Goal: Task Accomplishment & Management: Manage account settings

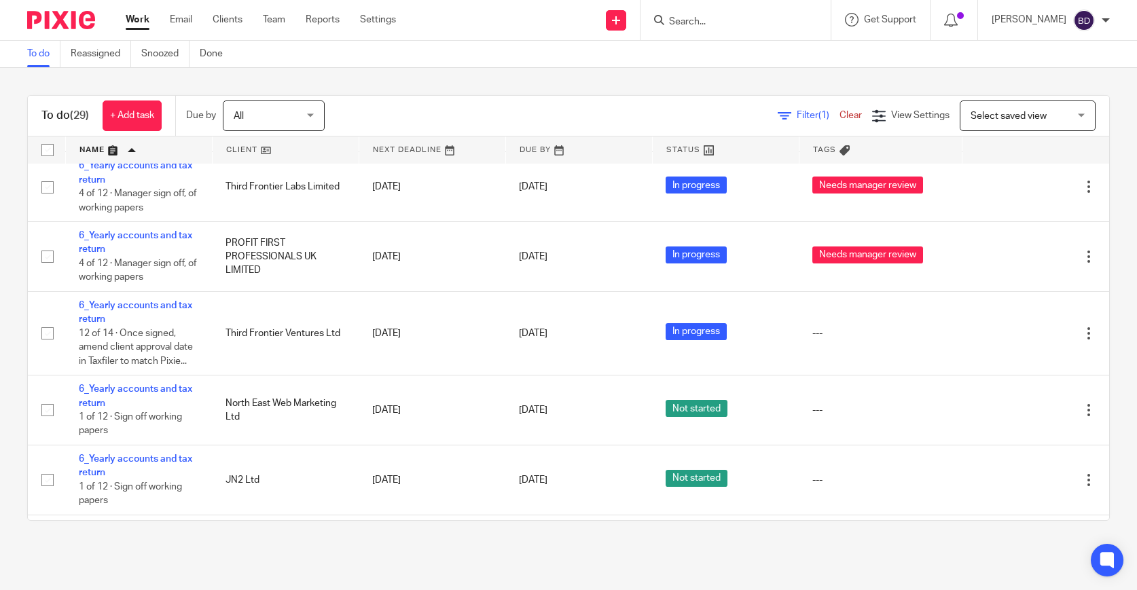
scroll to position [520, 0]
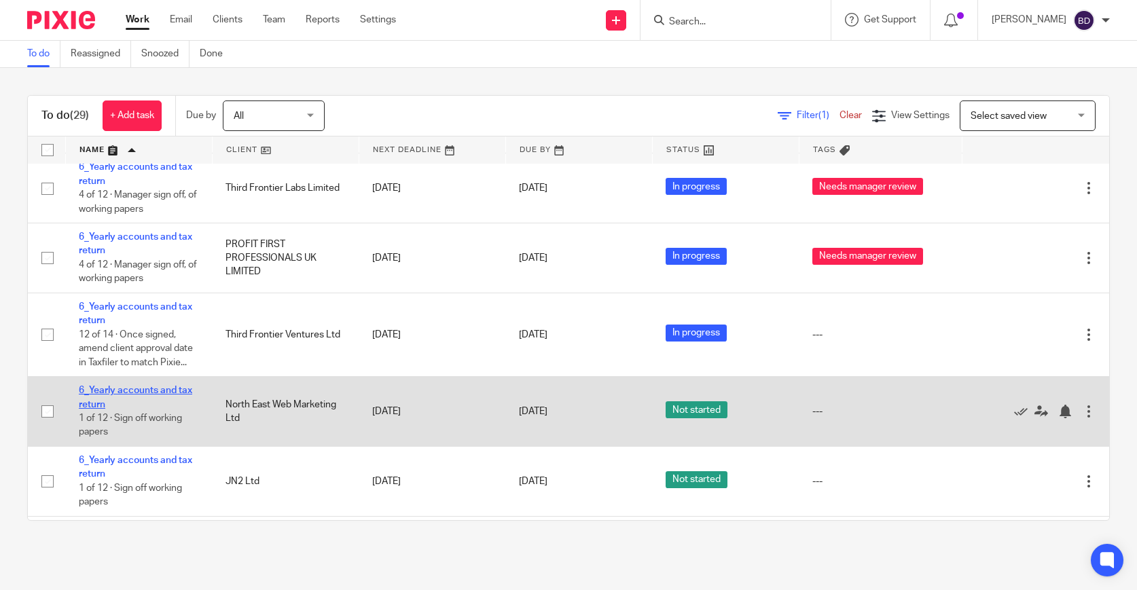
click at [158, 409] on link "6_Yearly accounts and tax return" at bounding box center [135, 397] width 113 height 23
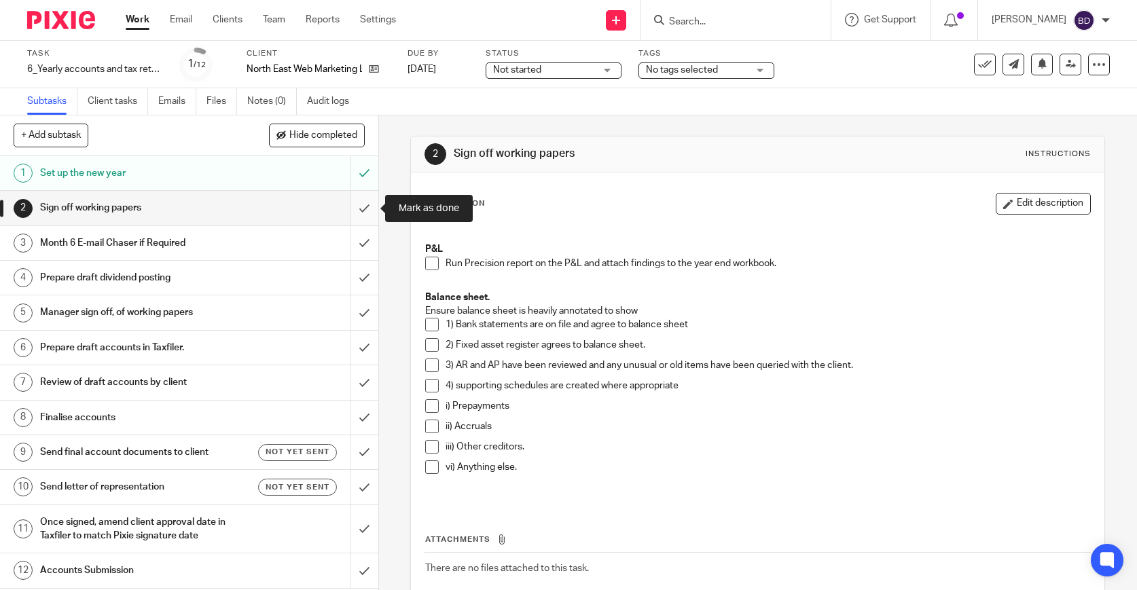
click at [369, 211] on input "submit" at bounding box center [189, 208] width 378 height 34
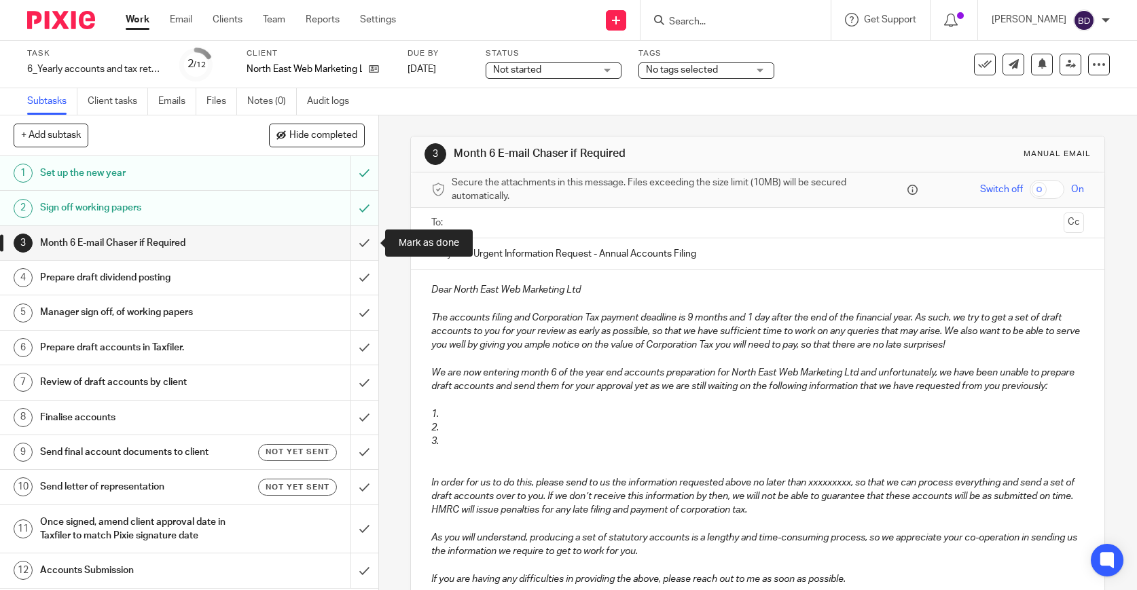
click at [370, 241] on input "submit" at bounding box center [189, 243] width 378 height 34
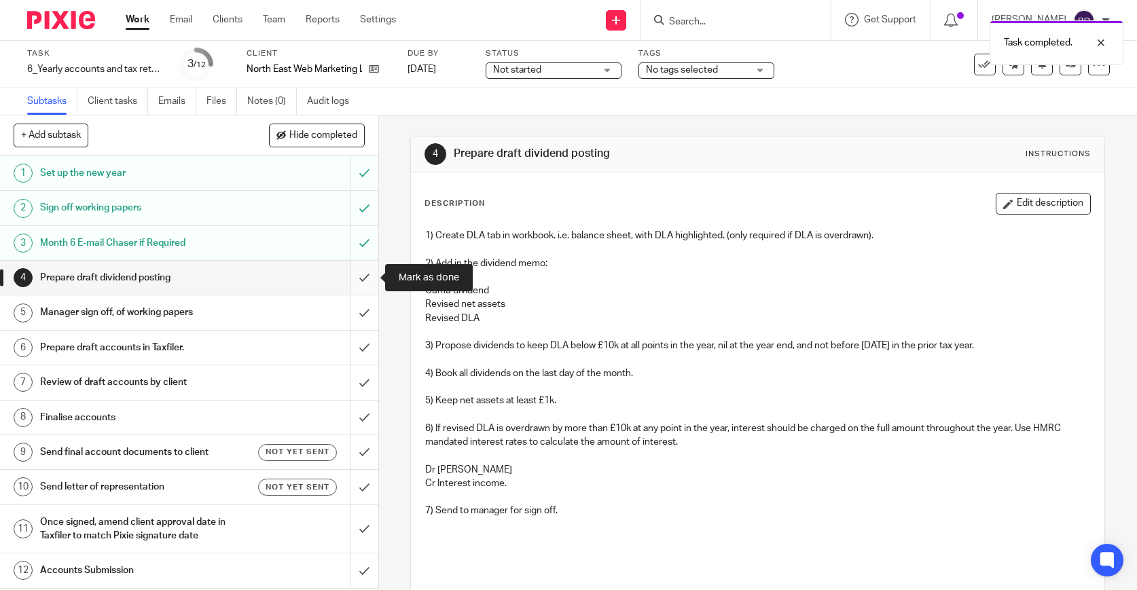
click at [366, 270] on input "submit" at bounding box center [189, 278] width 378 height 34
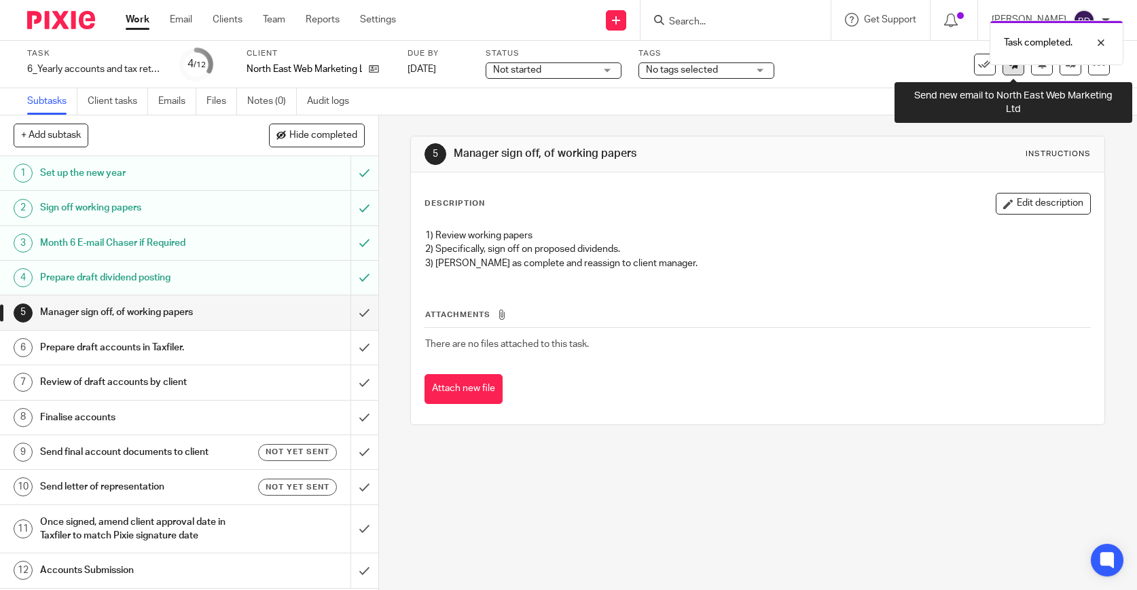
click at [1007, 72] on link at bounding box center [1014, 65] width 22 height 22
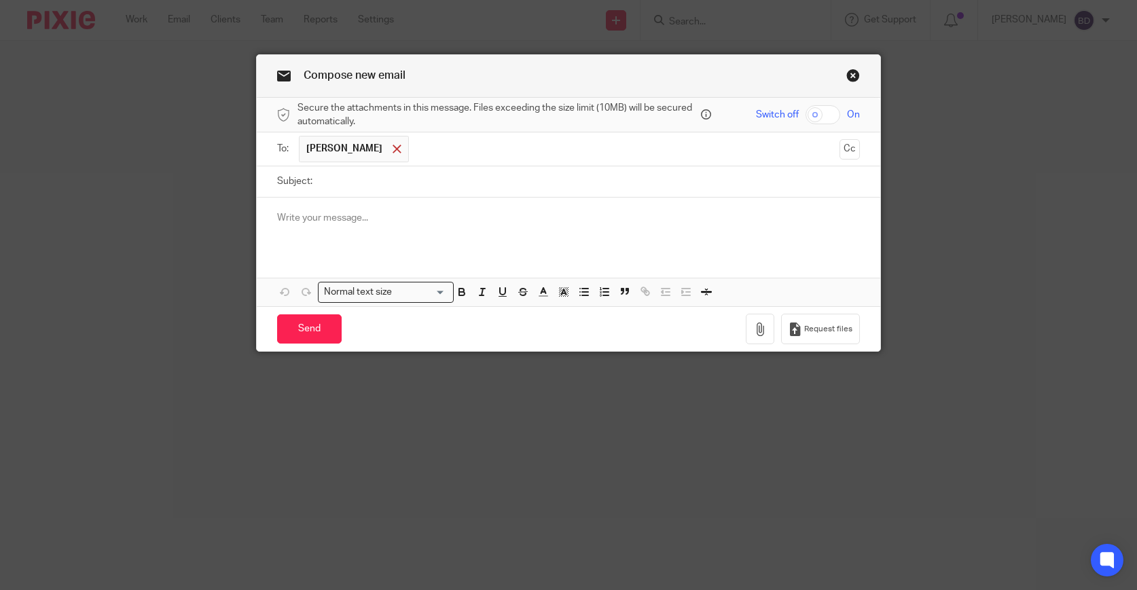
click at [397, 148] on span at bounding box center [397, 149] width 9 height 9
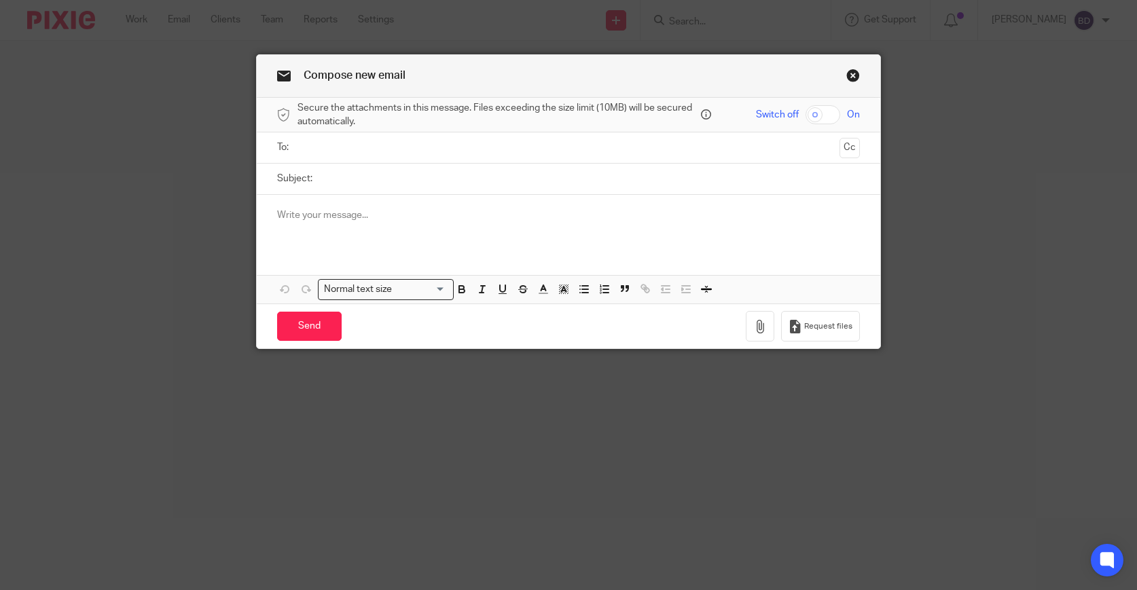
click at [397, 148] on input "text" at bounding box center [568, 148] width 532 height 16
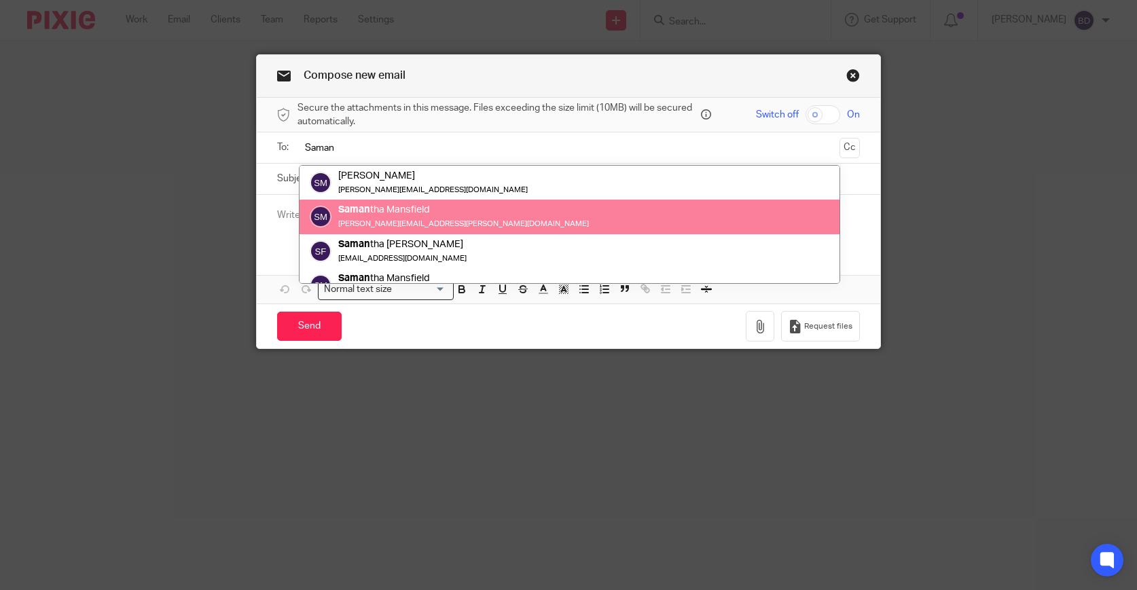
type input "Saman"
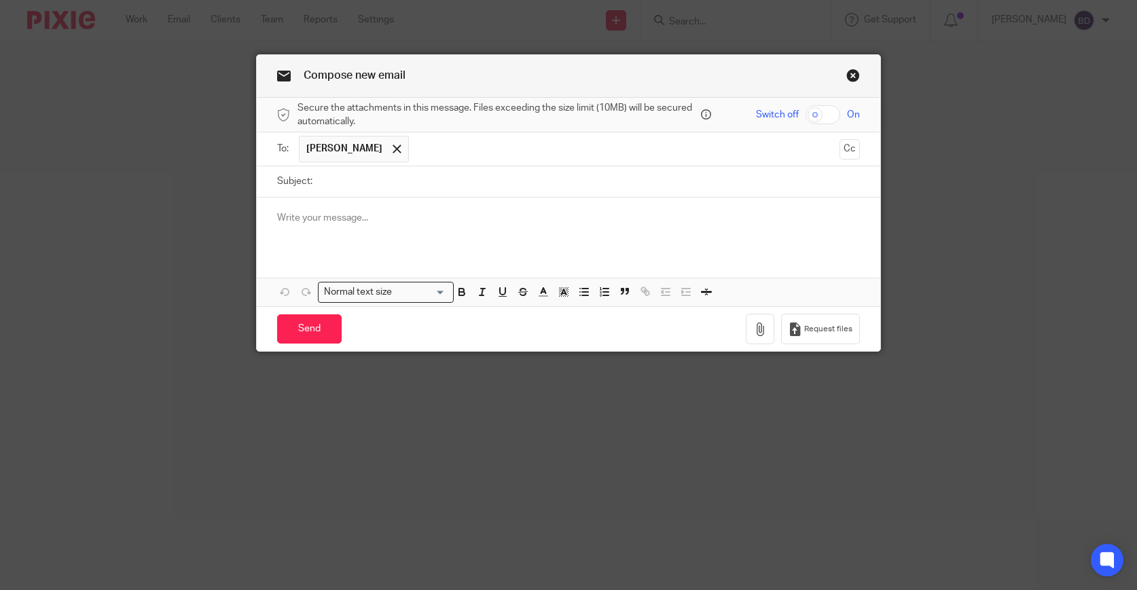
click at [345, 226] on div at bounding box center [569, 224] width 624 height 53
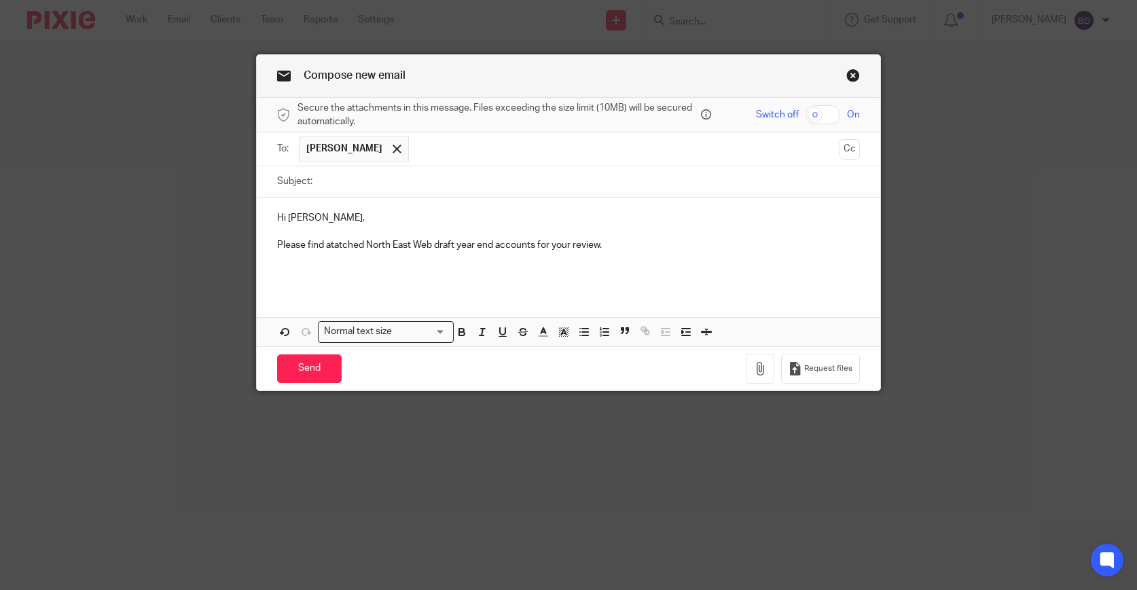
click at [356, 249] on p "Please find atatched North East Web draft year end accounts for your review." at bounding box center [569, 245] width 584 height 14
click at [621, 243] on p "Please find attached North East Web draft year end accounts for your review." at bounding box center [569, 245] width 584 height 14
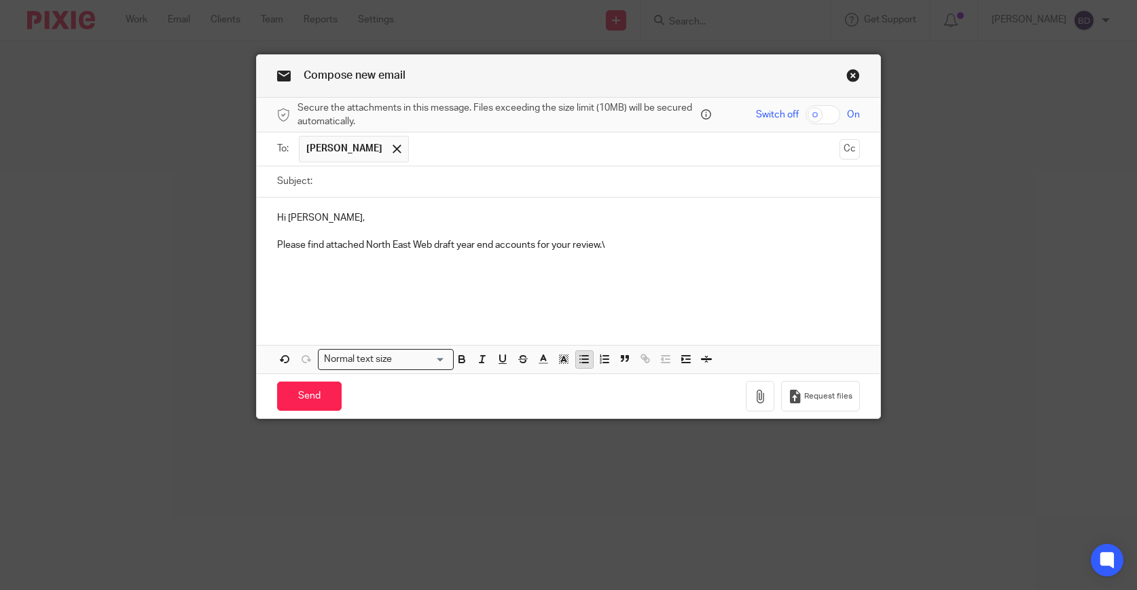
click at [584, 355] on icon "button" at bounding box center [584, 359] width 12 height 12
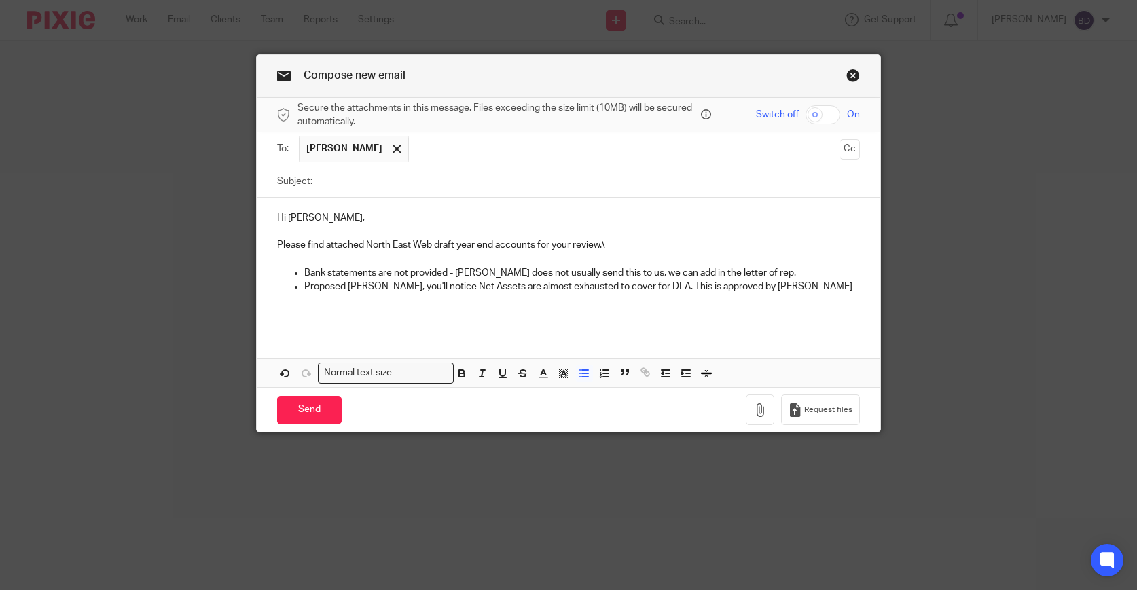
click at [641, 288] on p "Proposed Divis, you'll notice Net Assets are almost exhausted to cover for DLA.…" at bounding box center [582, 287] width 556 height 14
click at [769, 287] on p "Proposed Divis, you'll notice Net Assets are almost exhausted to cover for DLA.…" at bounding box center [582, 287] width 556 height 14
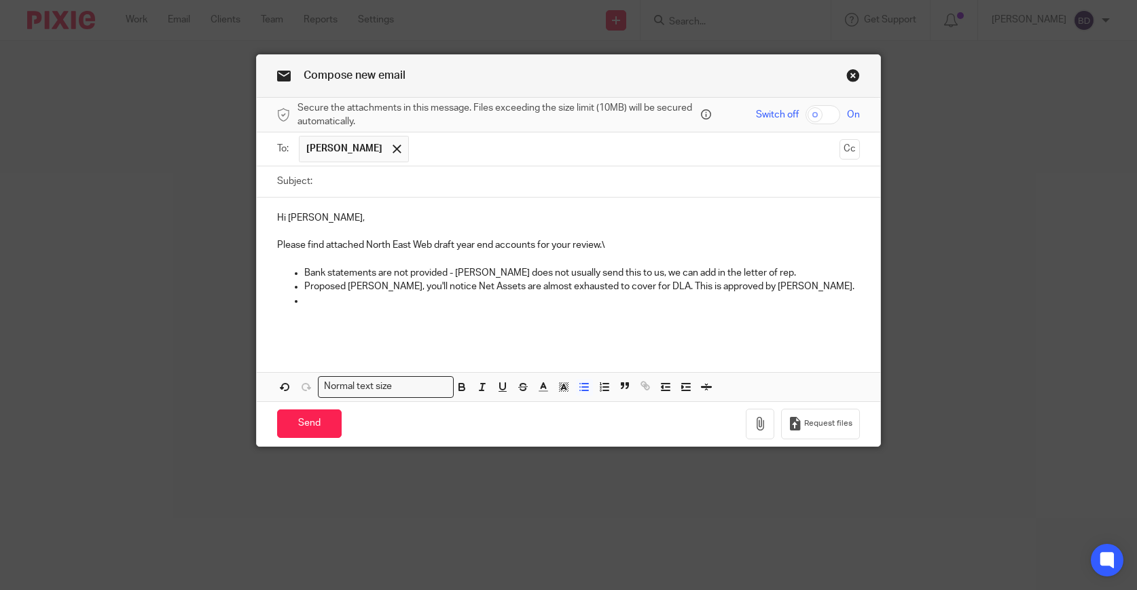
click at [773, 289] on p "Proposed Divis, you'll notice Net Assets are almost exhausted to cover for DLA.…" at bounding box center [582, 287] width 556 height 14
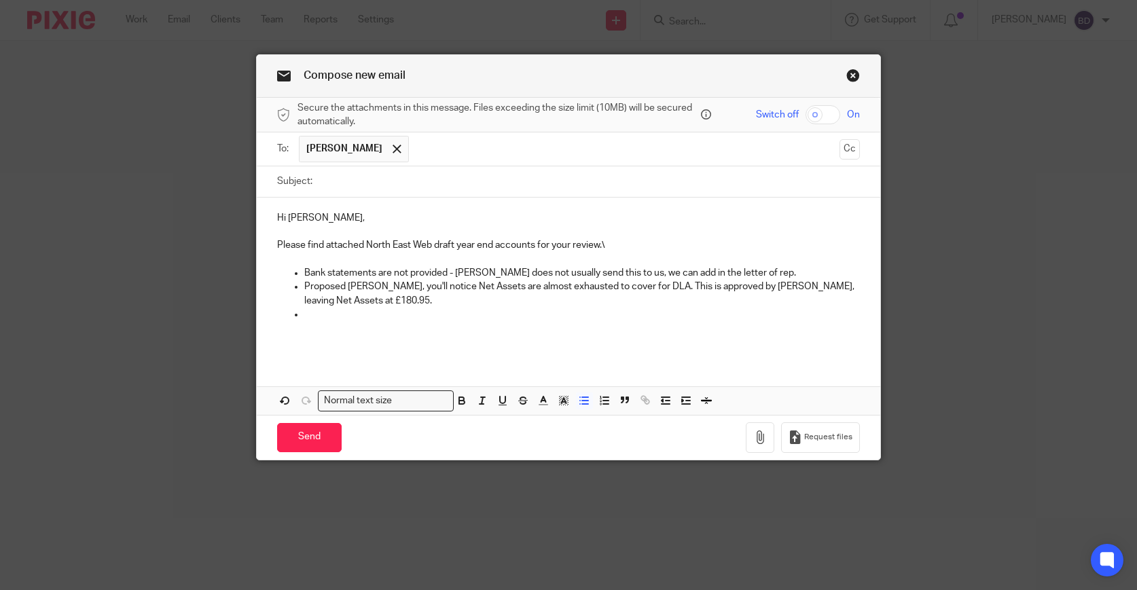
click at [798, 283] on p "Proposed Divis, you'll notice Net Assets are almost exhausted to cover for DLA.…" at bounding box center [582, 294] width 556 height 28
click at [401, 317] on p at bounding box center [582, 315] width 556 height 14
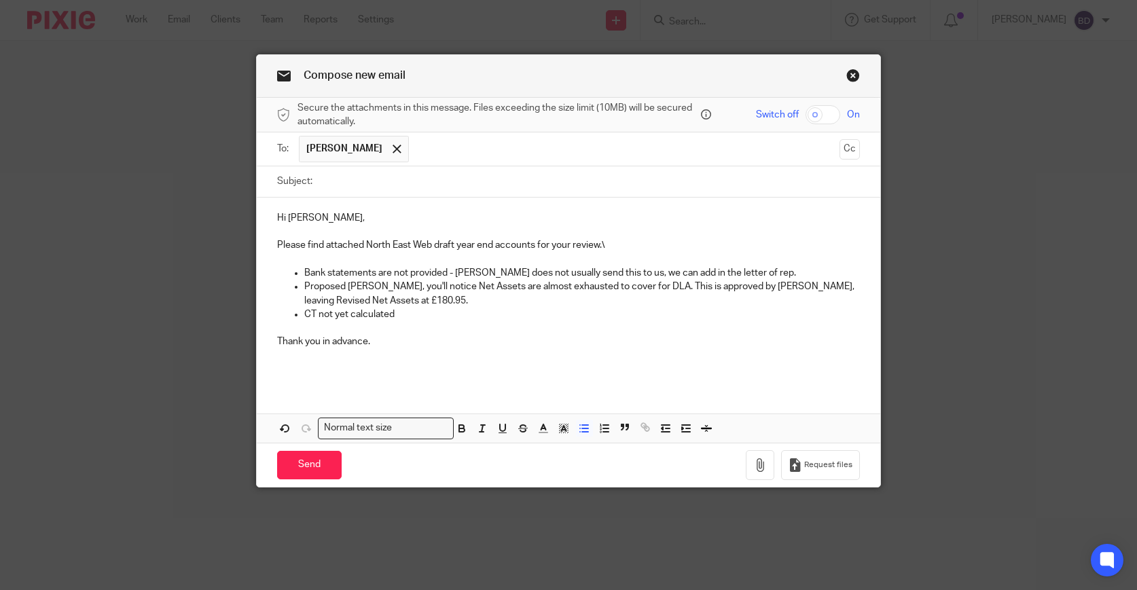
click at [376, 191] on input "Subject:" at bounding box center [589, 181] width 541 height 31
click at [319, 182] on input "North East Web Marketing_Year End accounts" at bounding box center [589, 181] width 541 height 31
type input "[FOR REVIEW] North East Web Marketing_Year End accounts"
click at [765, 471] on icon "button" at bounding box center [760, 466] width 14 height 14
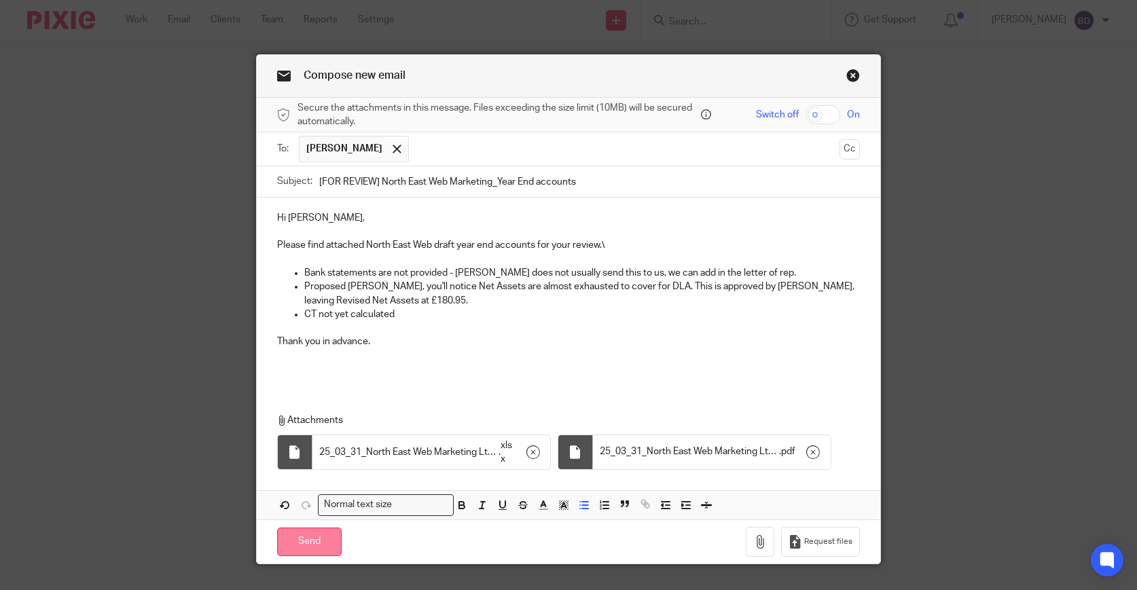
click at [315, 539] on input "Send" at bounding box center [309, 542] width 65 height 29
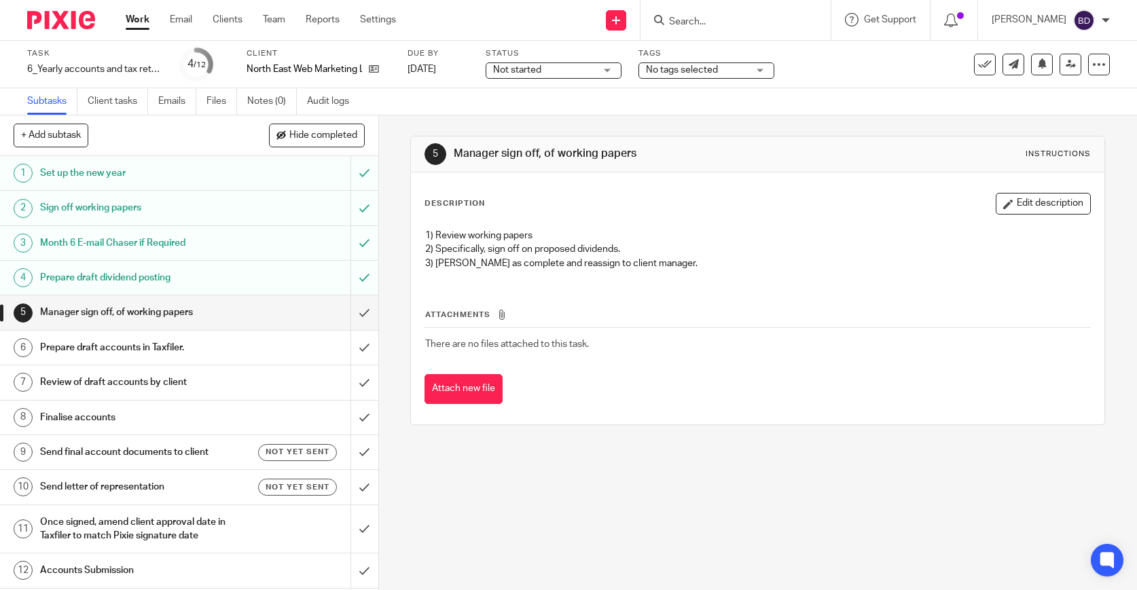
click at [715, 20] on input "Search" at bounding box center [729, 22] width 122 height 12
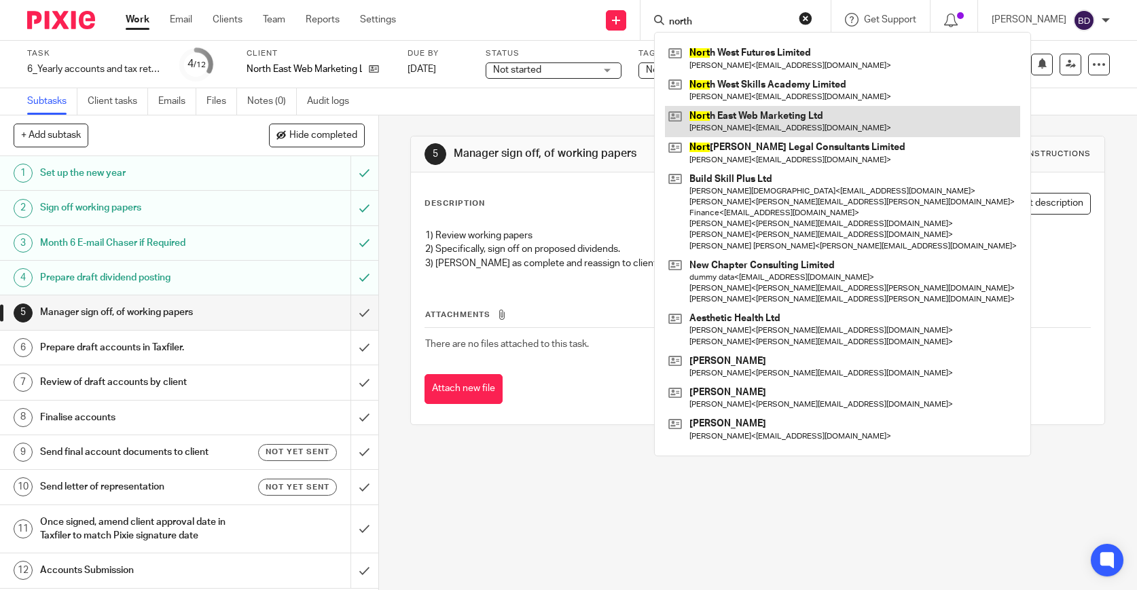
type input "north"
click at [725, 125] on link at bounding box center [842, 121] width 355 height 31
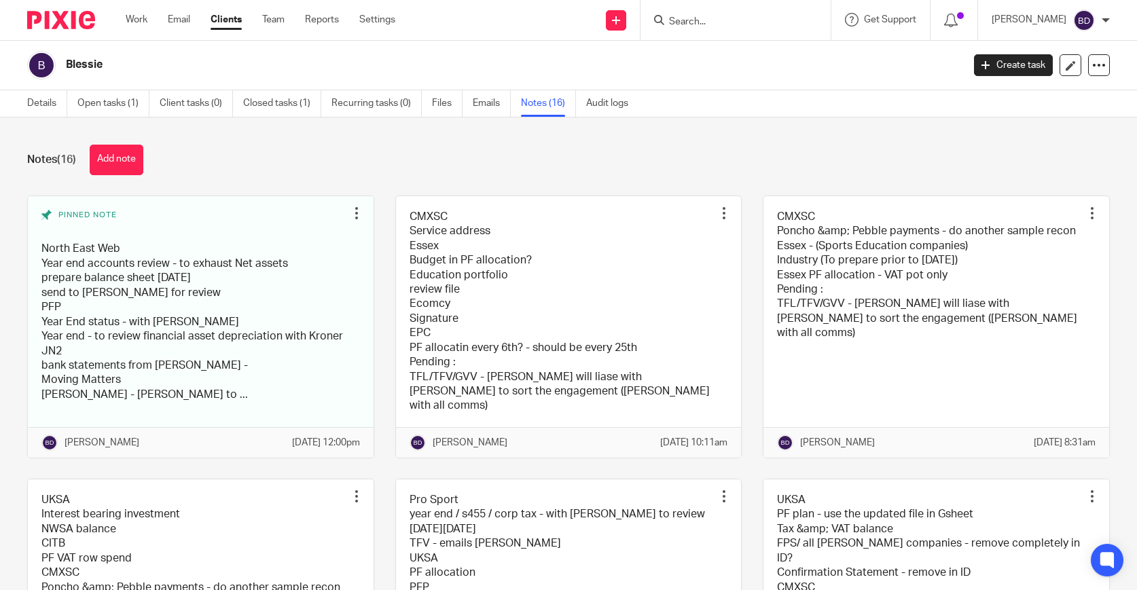
click at [761, 18] on input "Search" at bounding box center [729, 22] width 122 height 12
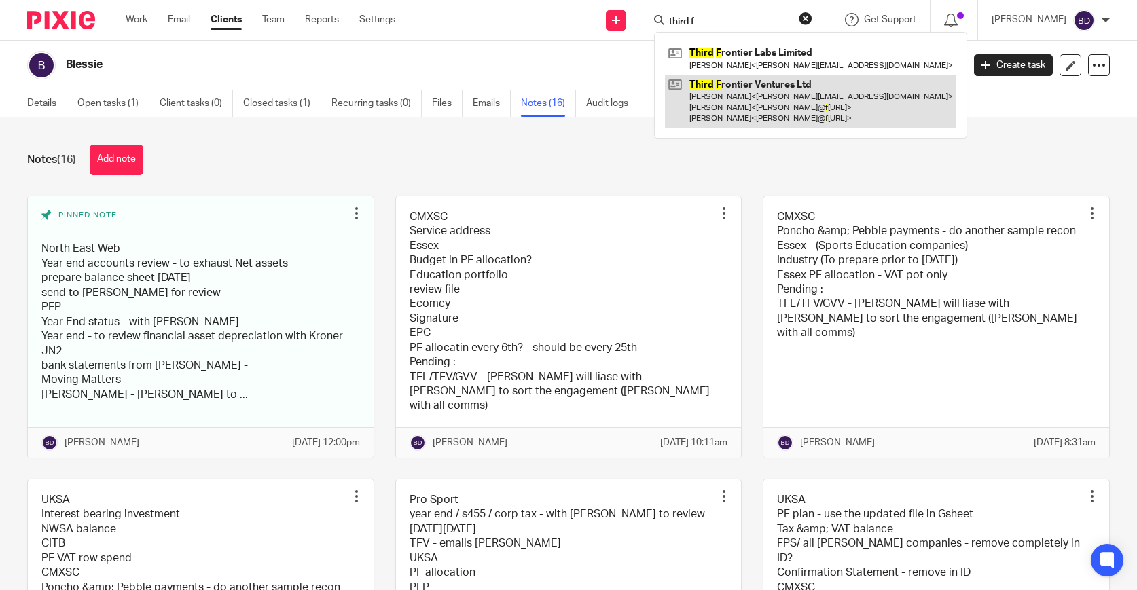
type input "third f"
click at [772, 81] on link at bounding box center [810, 102] width 291 height 54
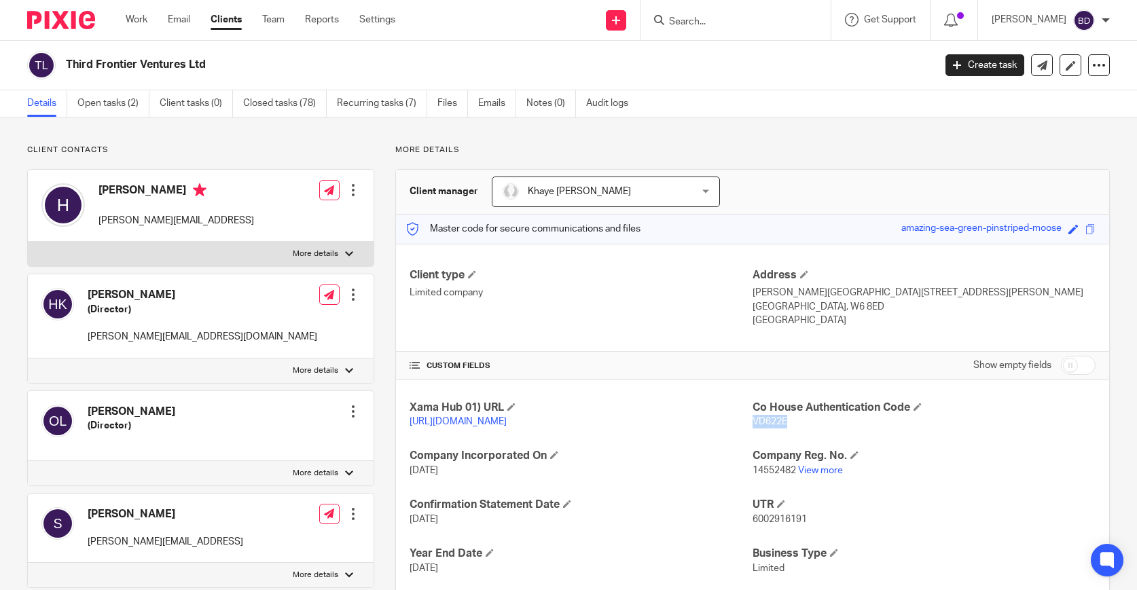
drag, startPoint x: 798, startPoint y: 424, endPoint x: 753, endPoint y: 423, distance: 44.8
click at [753, 423] on p "VD622E" at bounding box center [924, 422] width 343 height 14
copy span "VD622E"
click at [117, 107] on link "Open tasks (2)" at bounding box center [113, 103] width 72 height 26
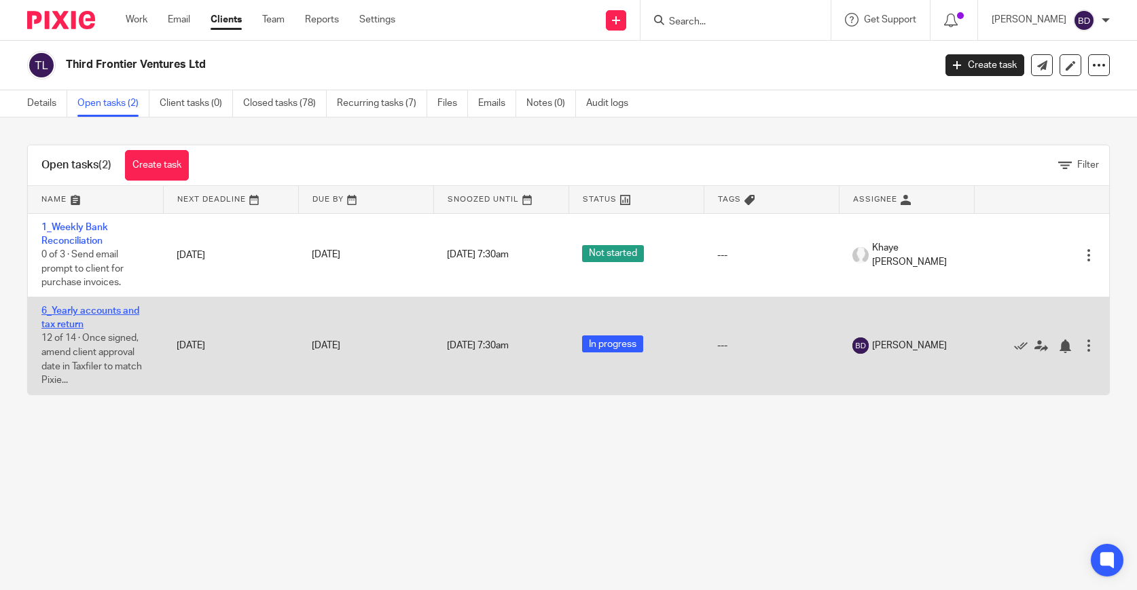
click at [93, 312] on link "6_Yearly accounts and tax return" at bounding box center [90, 317] width 98 height 23
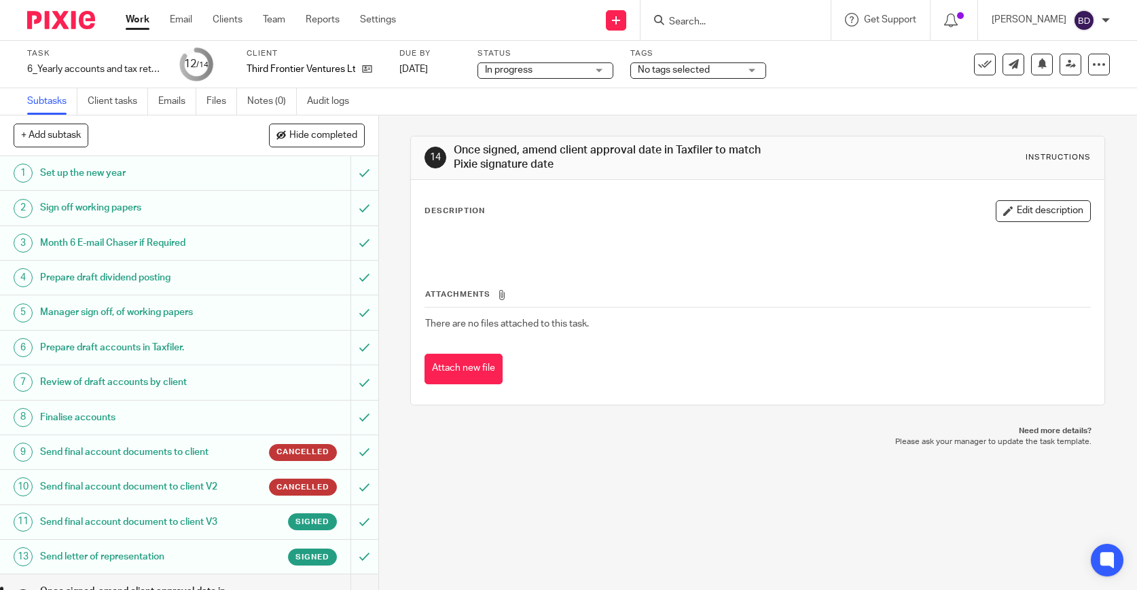
click at [155, 529] on h1 "Send final account document to client V3" at bounding box center [139, 522] width 198 height 20
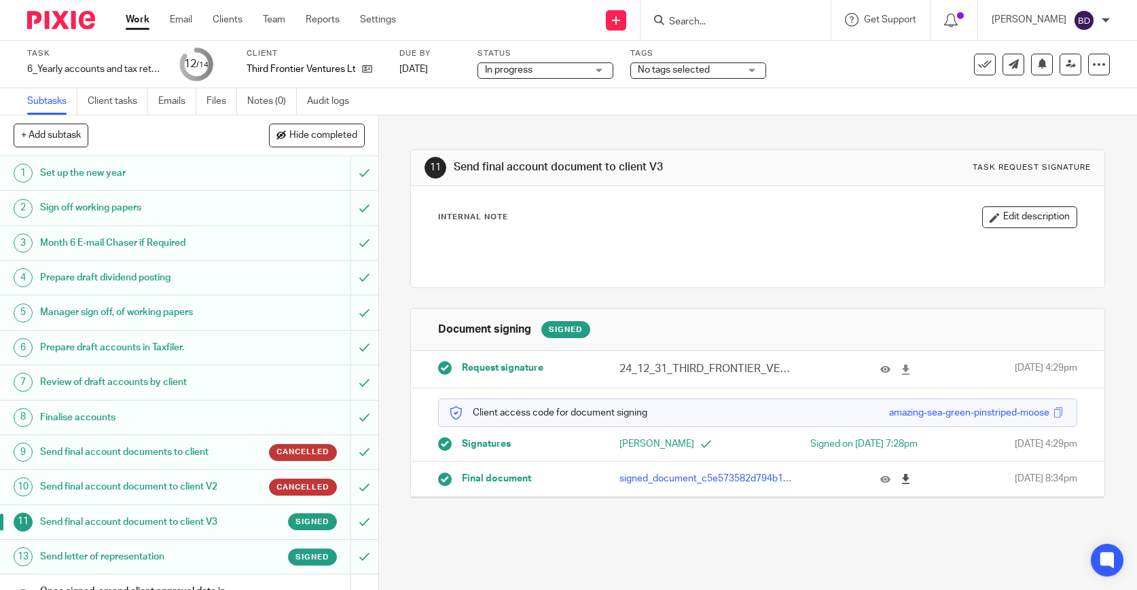
click at [905, 484] on icon at bounding box center [906, 479] width 10 height 10
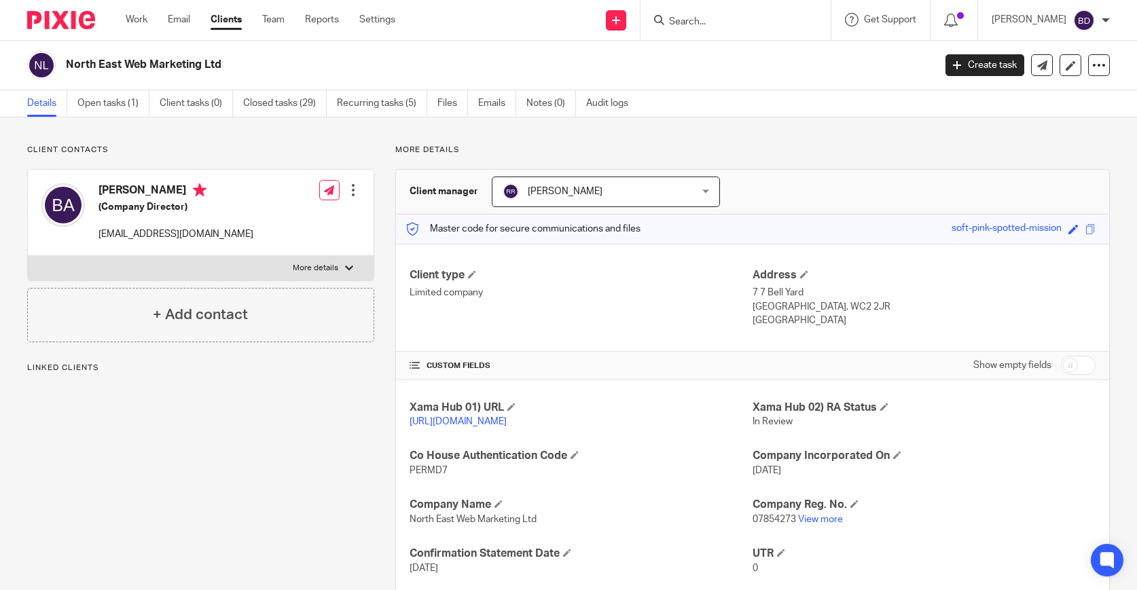
click at [711, 16] on input "Search" at bounding box center [729, 22] width 122 height 12
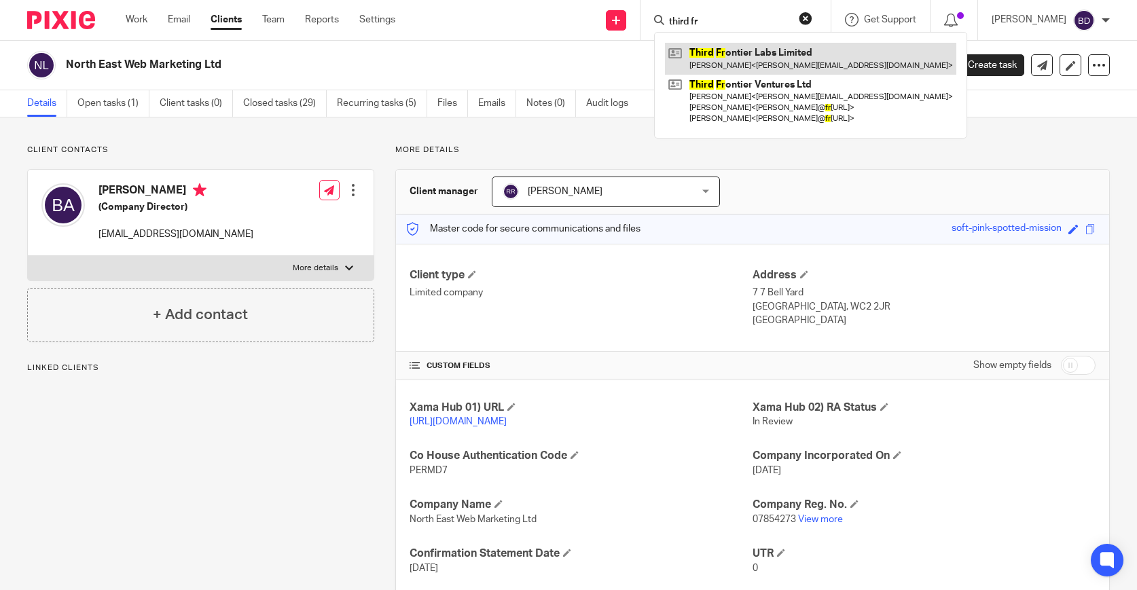
type input "third fr"
click at [725, 62] on link at bounding box center [810, 58] width 291 height 31
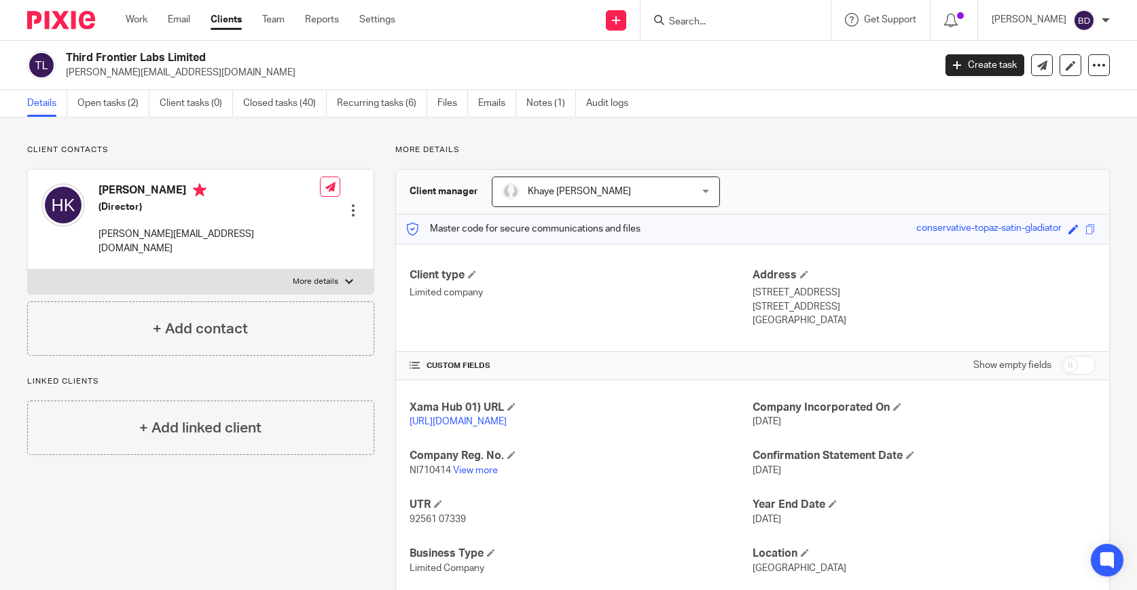
click at [739, 22] on input "Search" at bounding box center [729, 22] width 122 height 12
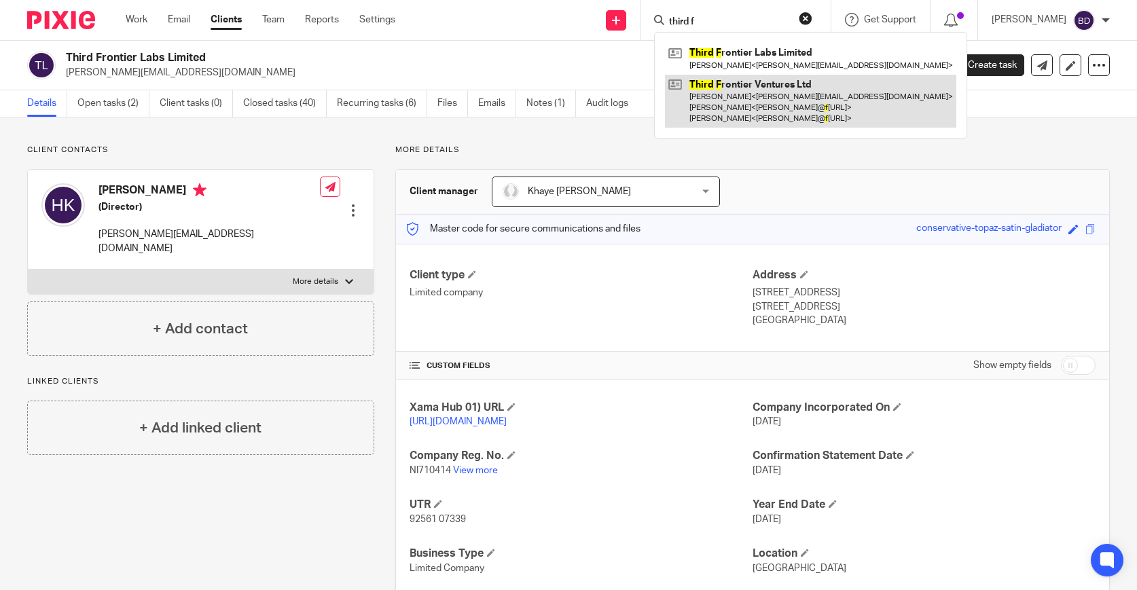
type input "third f"
click at [743, 87] on link at bounding box center [810, 102] width 291 height 54
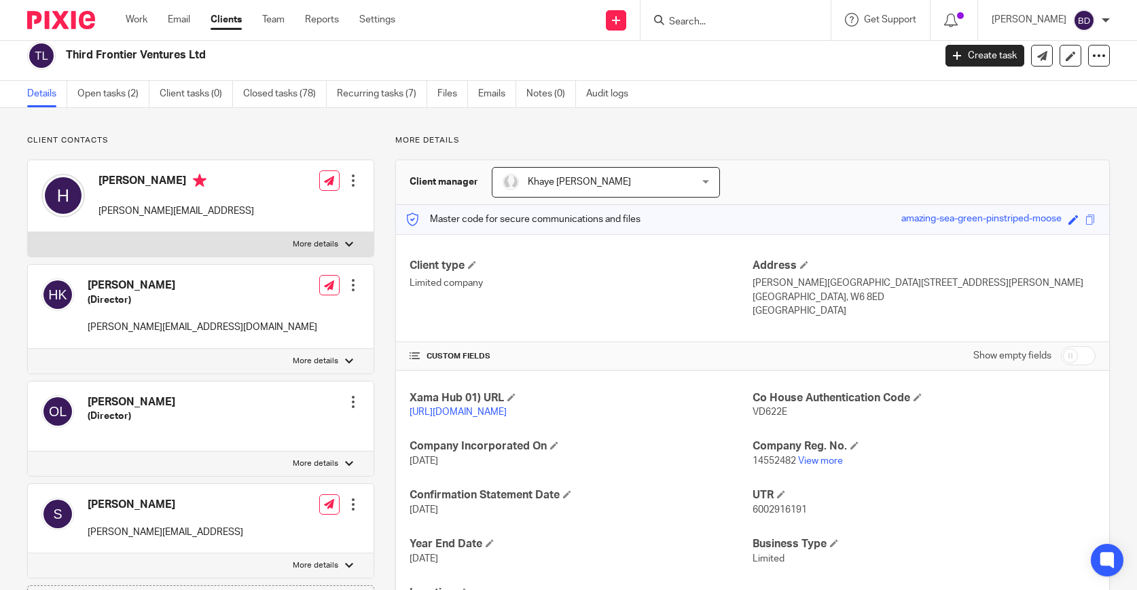
scroll to position [7, 0]
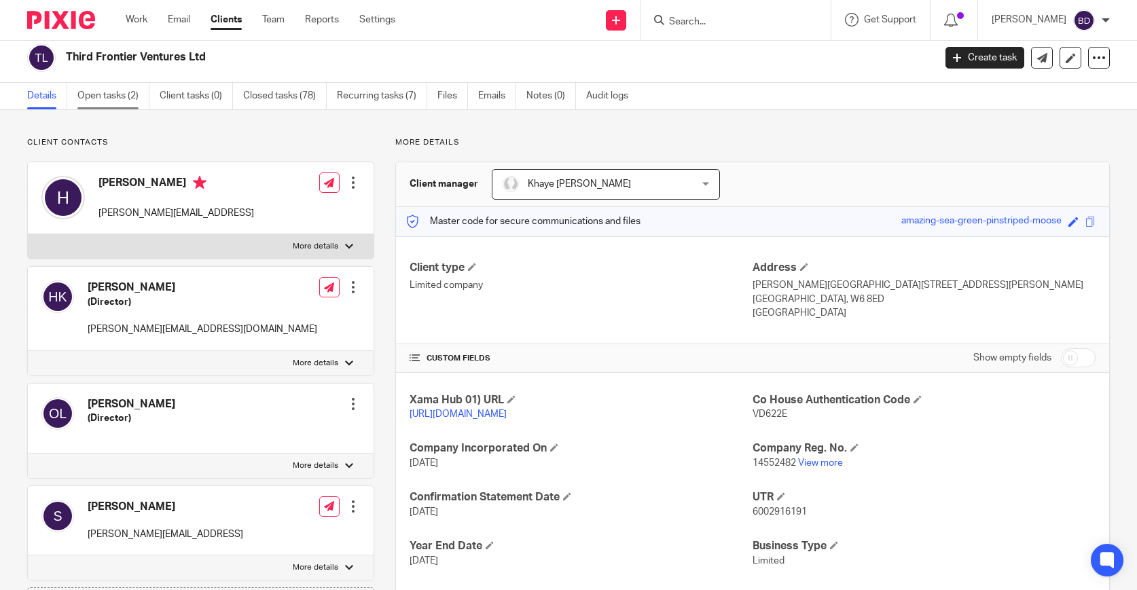
click at [113, 99] on link "Open tasks (2)" at bounding box center [113, 96] width 72 height 26
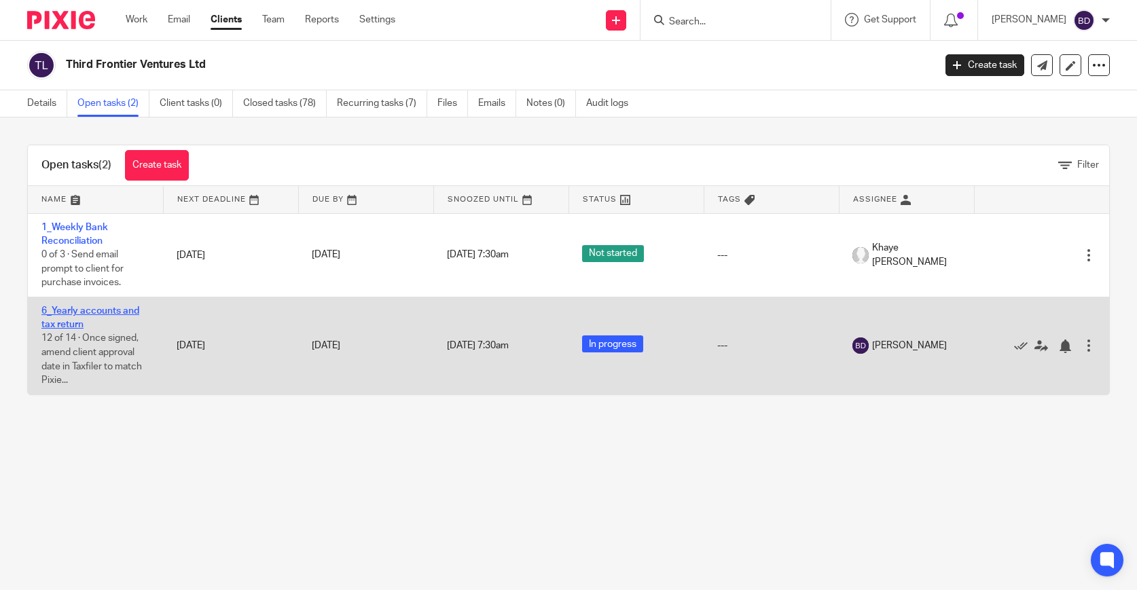
click at [113, 311] on link "6_Yearly accounts and tax return" at bounding box center [90, 317] width 98 height 23
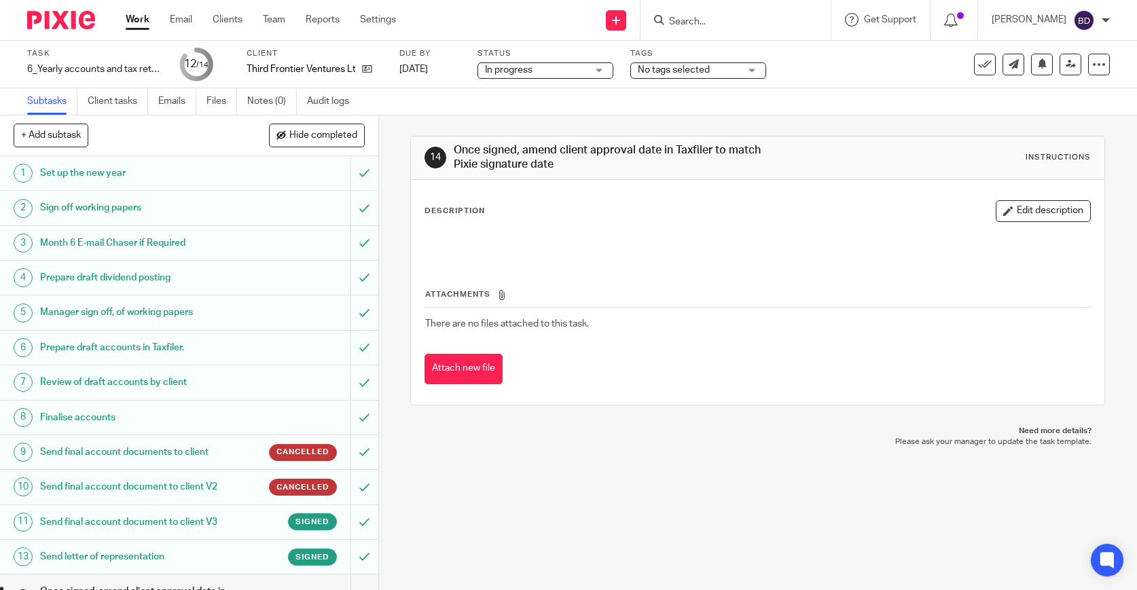
scroll to position [68, 0]
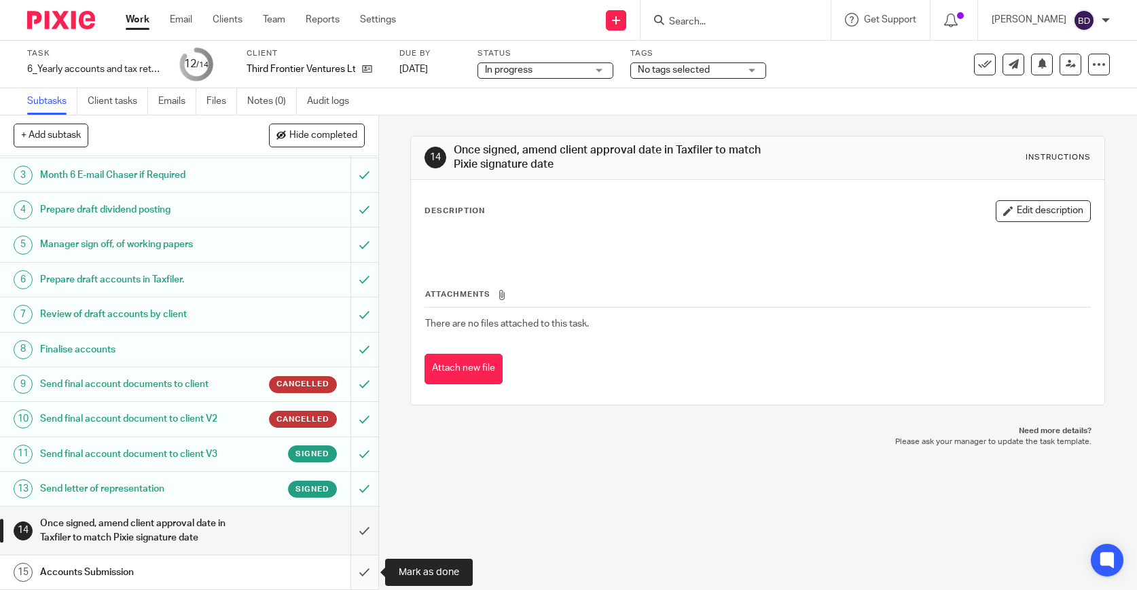
click at [366, 565] on input "submit" at bounding box center [189, 573] width 378 height 34
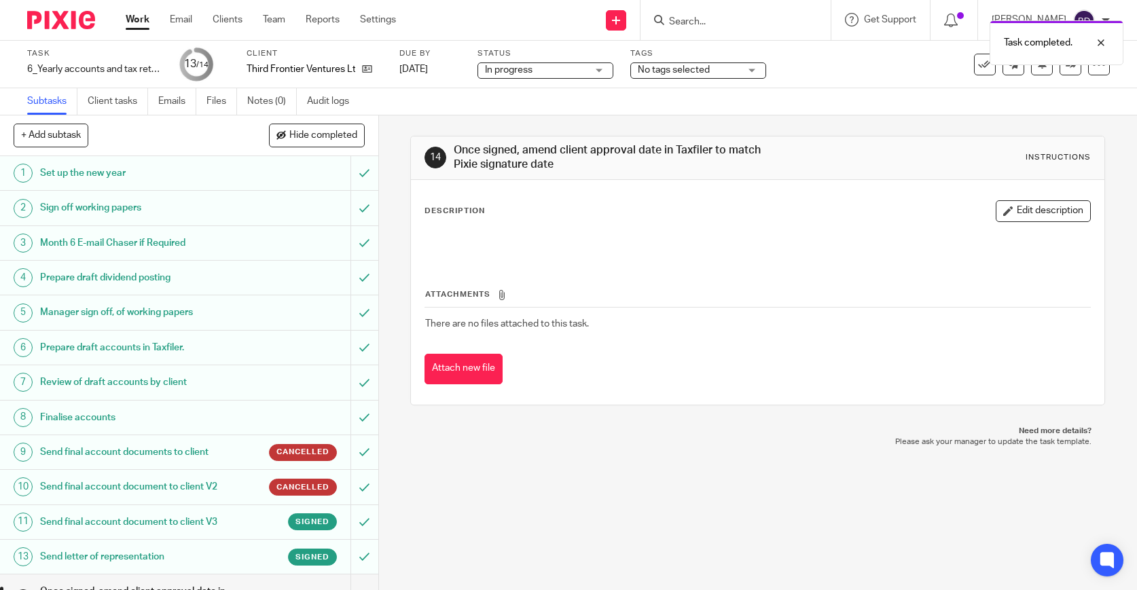
click at [598, 70] on div "In progress In progress" at bounding box center [546, 70] width 136 height 16
click at [978, 69] on icon at bounding box center [985, 65] width 14 height 14
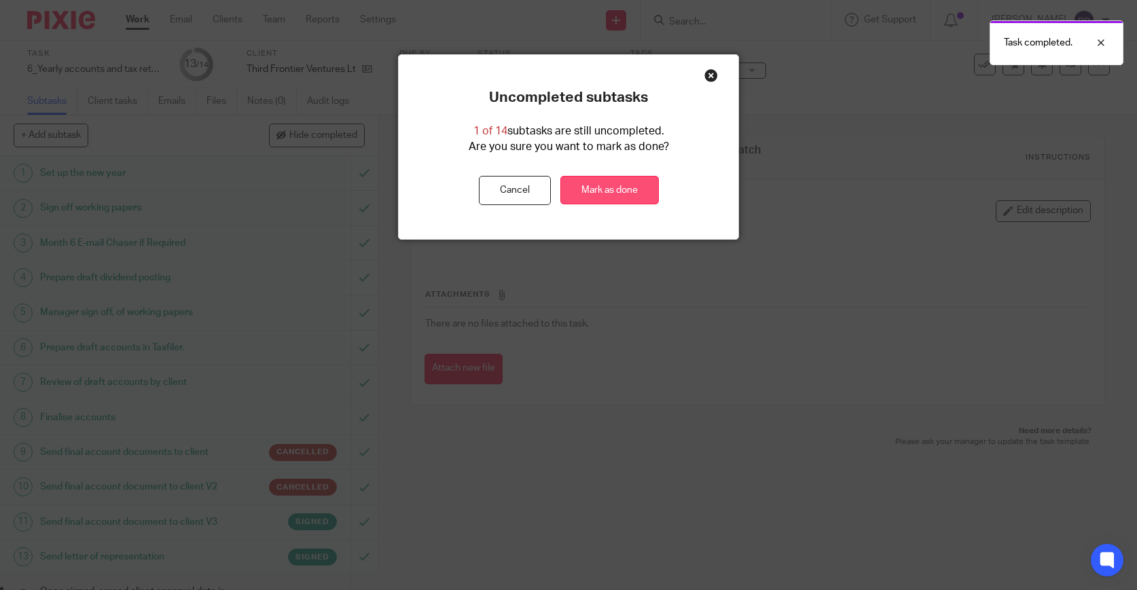
click at [613, 190] on link "Mark as done" at bounding box center [609, 190] width 99 height 29
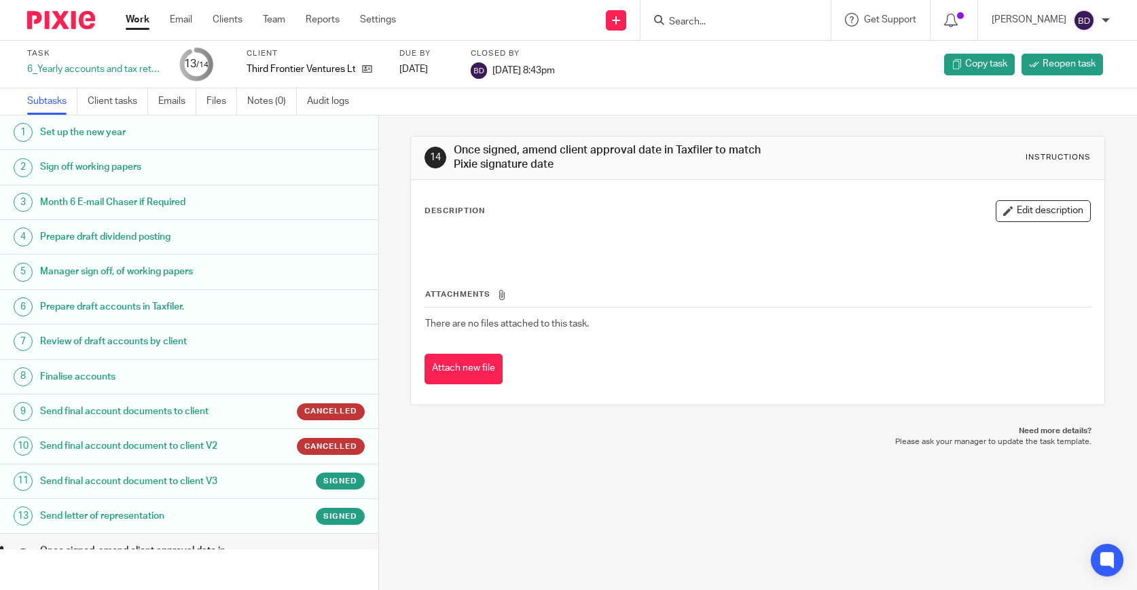
click at [62, 24] on img at bounding box center [61, 20] width 68 height 18
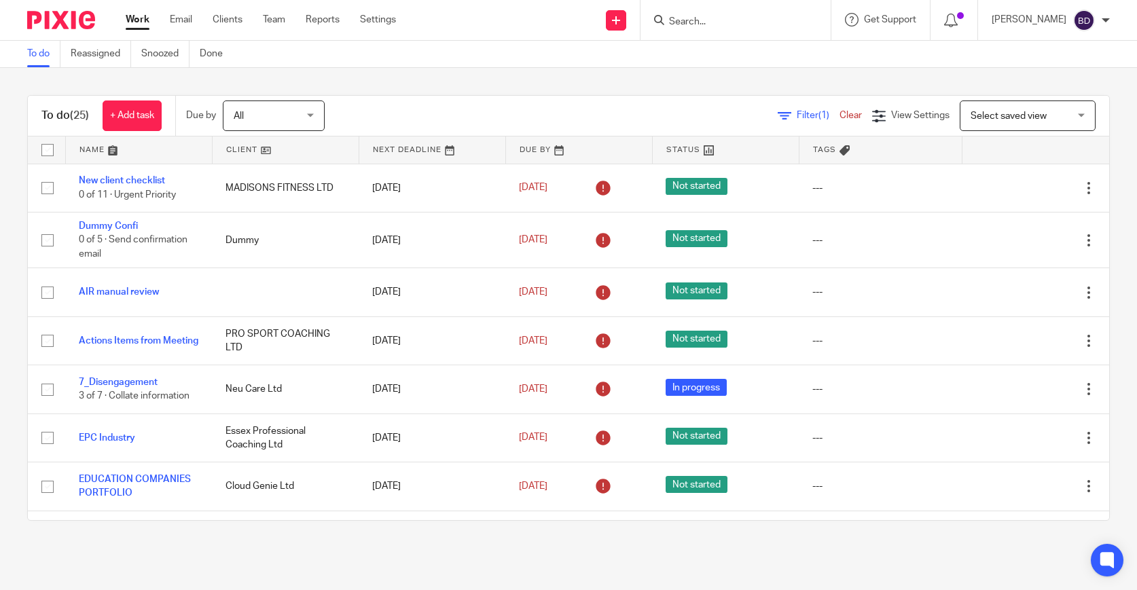
click at [708, 18] on input "Search" at bounding box center [729, 22] width 122 height 12
type input "jn2"
click at [714, 56] on link at bounding box center [780, 58] width 230 height 31
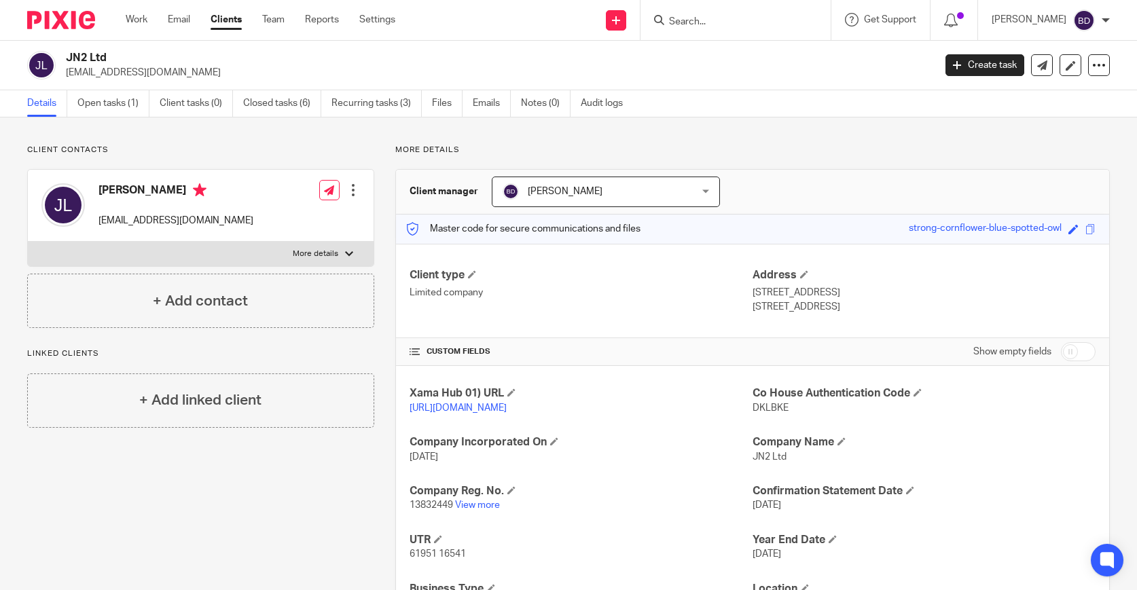
click at [693, 22] on input "Search" at bounding box center [729, 22] width 122 height 12
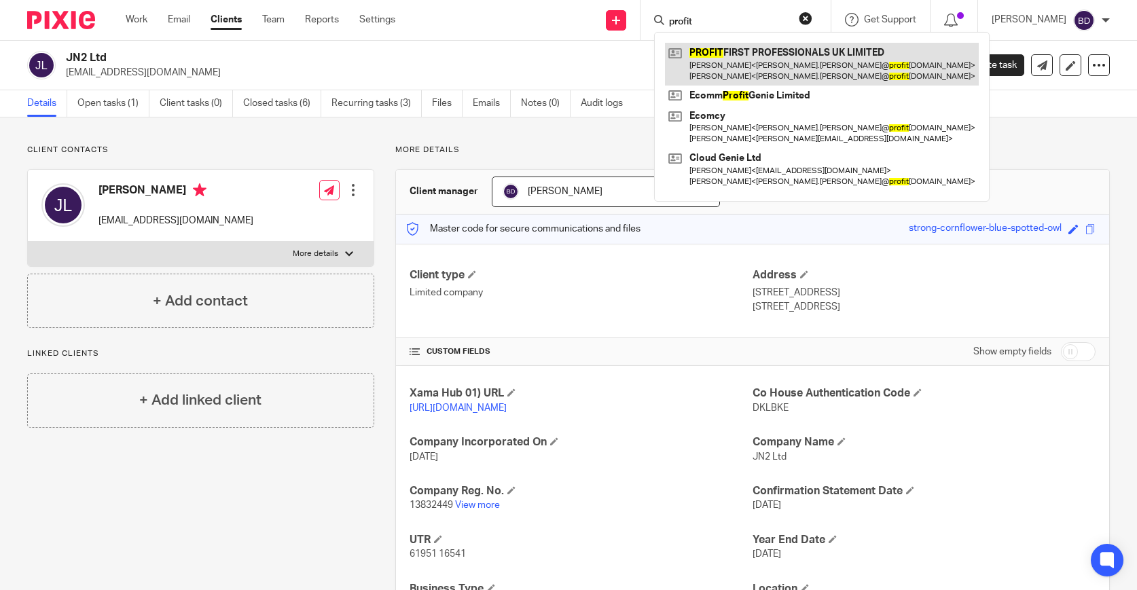
type input "profit"
click at [718, 54] on link at bounding box center [822, 64] width 314 height 42
